Goal: Task Accomplishment & Management: Complete application form

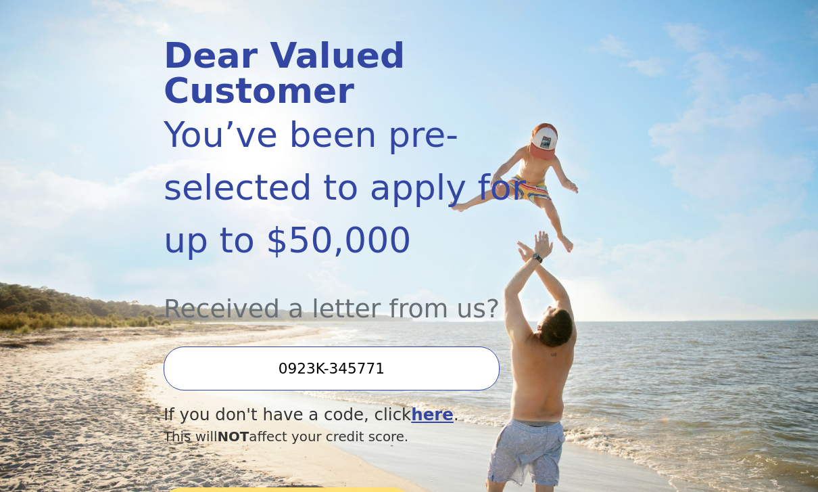
scroll to position [146, 0]
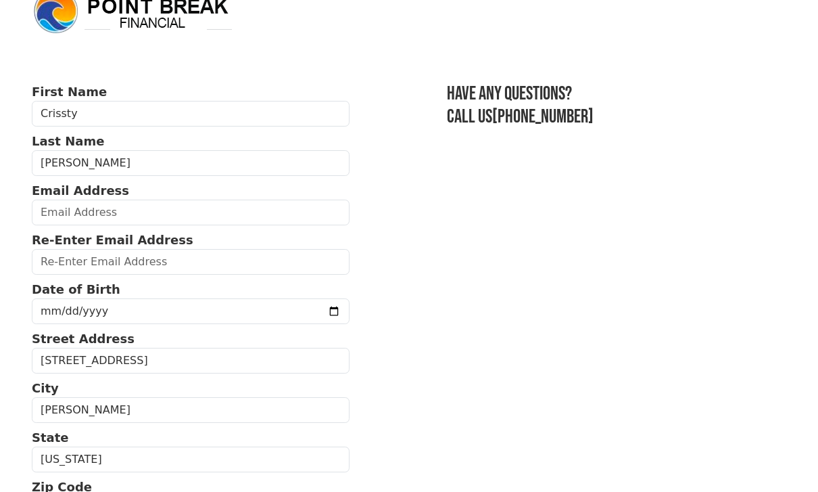
scroll to position [28, 0]
click at [254, 212] on input "email" at bounding box center [191, 212] width 318 height 26
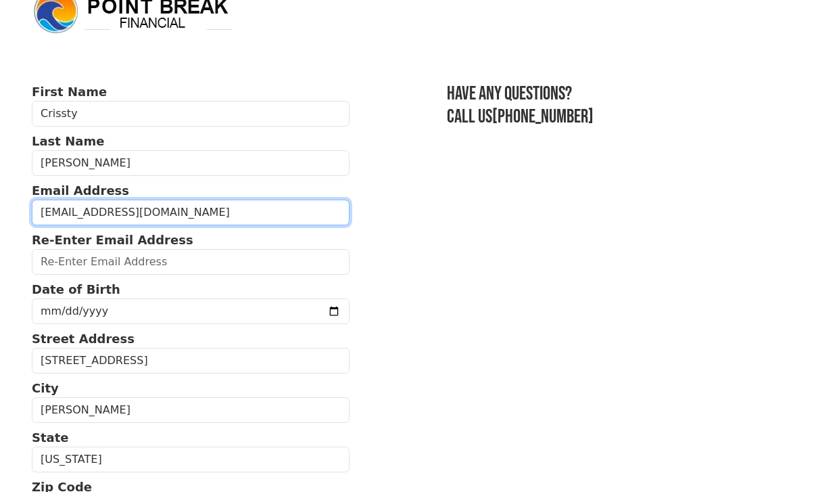
type input "[EMAIL_ADDRESS][DOMAIN_NAME]"
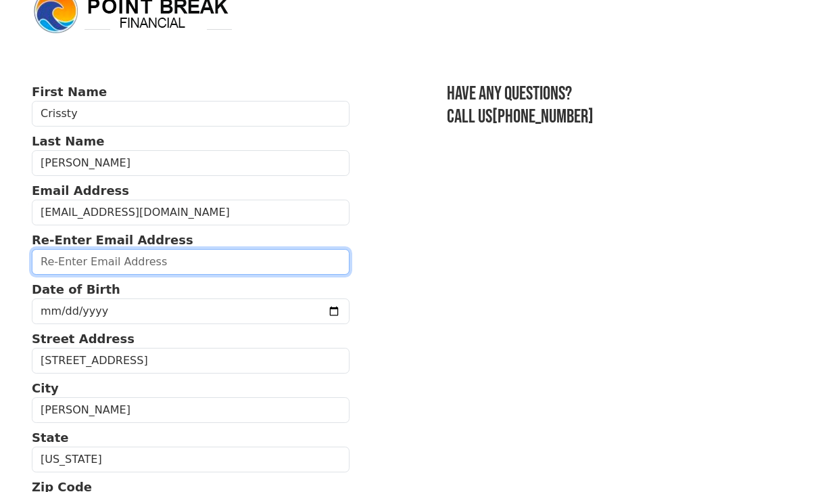
click at [165, 261] on input "email" at bounding box center [191, 262] width 318 height 26
type input "[EMAIL_ADDRESS][DOMAIN_NAME]"
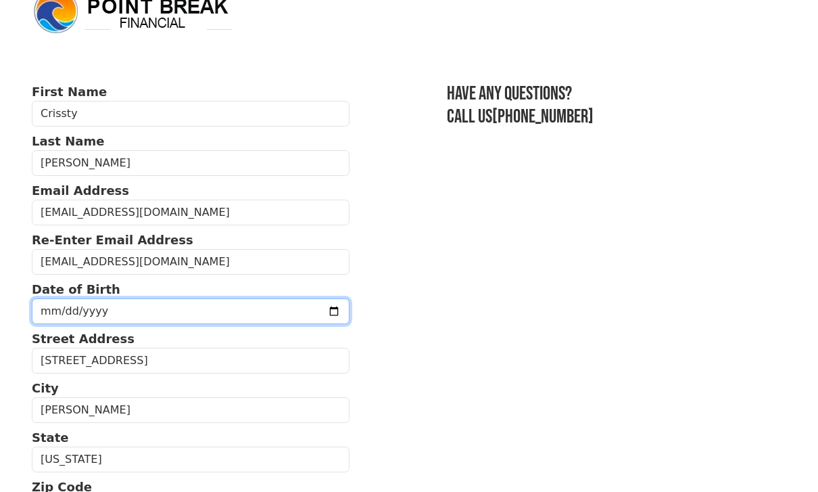
click at [142, 308] on input "[DATE]" at bounding box center [191, 311] width 318 height 26
click at [231, 308] on input "[DATE]" at bounding box center [191, 311] width 318 height 26
type input "[DATE]"
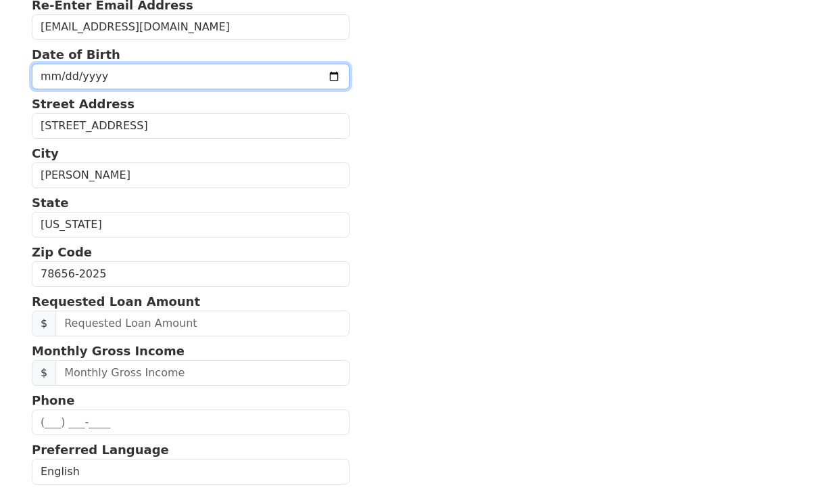
scroll to position [262, 0]
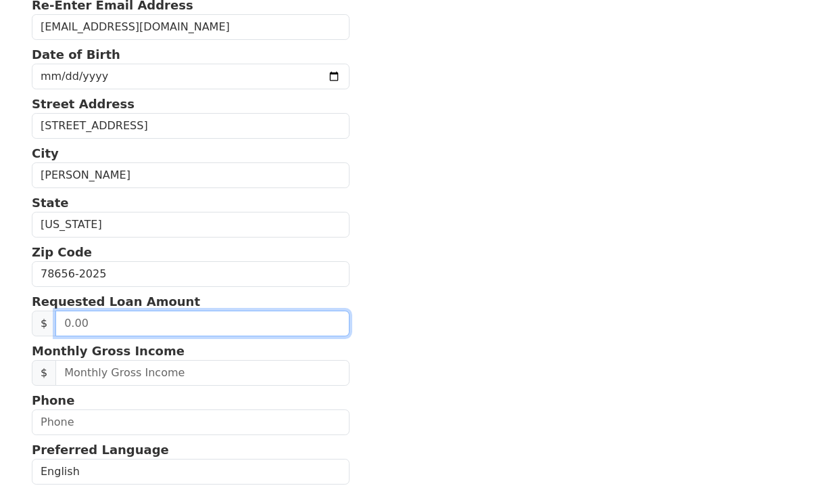
click at [225, 322] on input "text" at bounding box center [201, 323] width 293 height 26
type input "40,000.00"
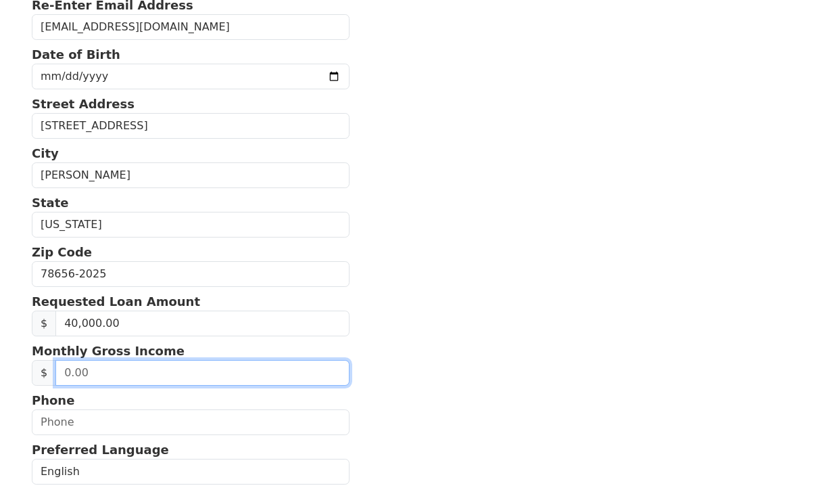
click at [195, 373] on input "text" at bounding box center [201, 373] width 293 height 26
type input "8,300.00"
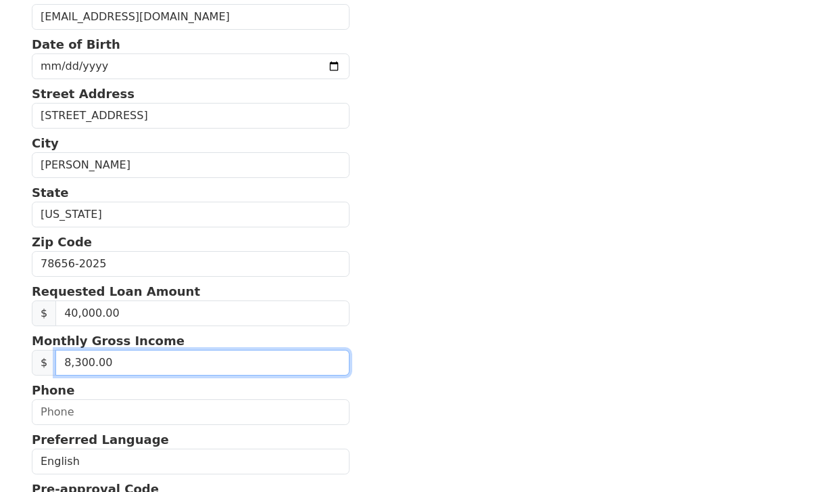
scroll to position [275, 0]
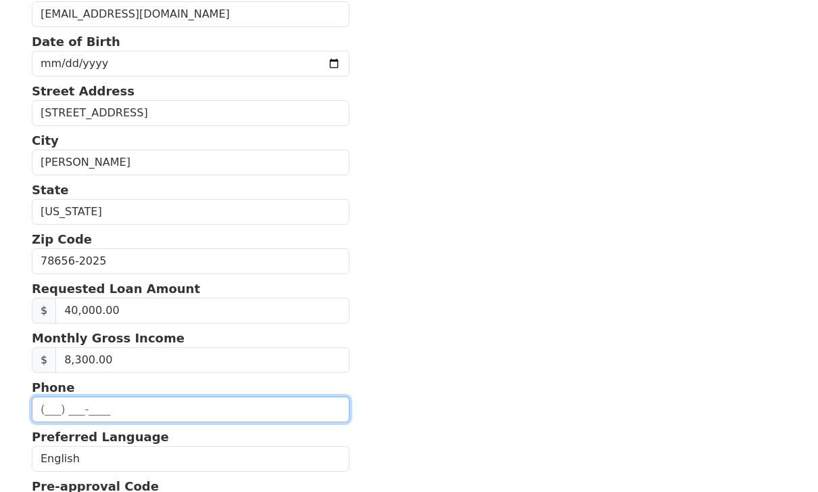
click at [124, 409] on input "text" at bounding box center [191, 409] width 318 height 26
type input "[PHONE_NUMBER]"
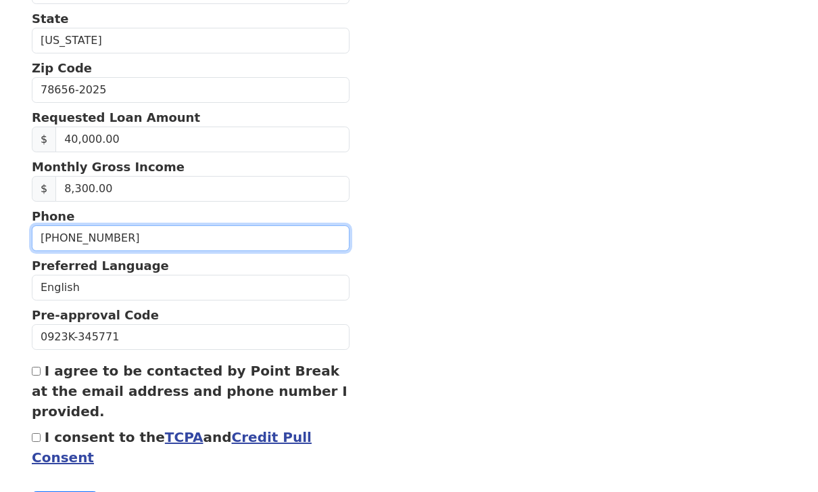
scroll to position [464, 0]
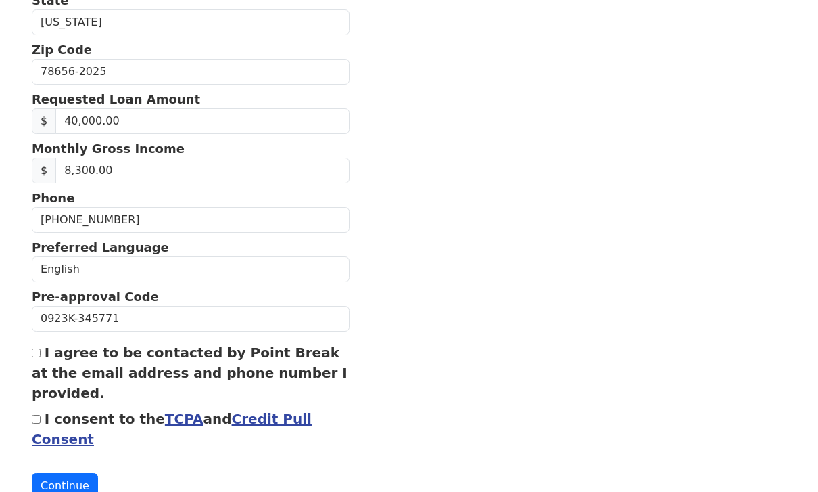
click at [36, 344] on div "I agree to be contacted by Point Break at the email address and phone number I …" at bounding box center [191, 372] width 318 height 61
click at [38, 349] on input "I agree to be contacted by Point Break at the email address and phone number I …" at bounding box center [36, 352] width 9 height 9
checkbox input "true"
click at [40, 418] on input "I consent to the TCPA and Credit Pull Consent" at bounding box center [36, 418] width 9 height 9
checkbox input "true"
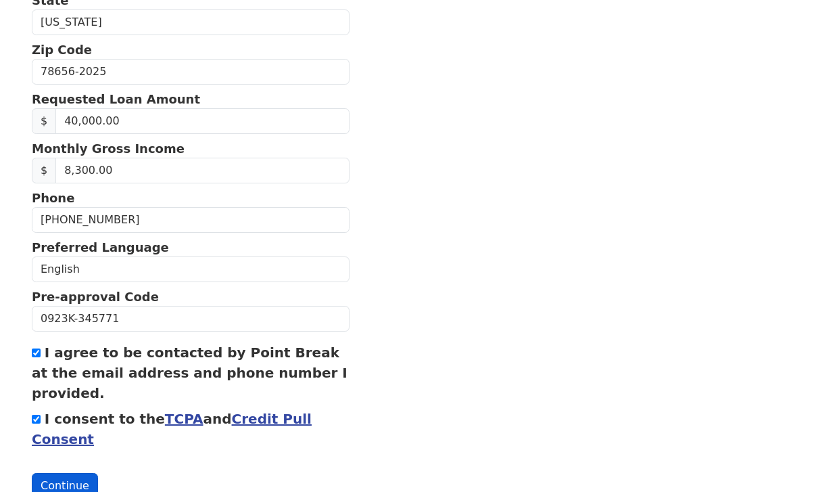
click at [73, 491] on button "Continue" at bounding box center [65, 486] width 66 height 26
